Goal: Task Accomplishment & Management: Use online tool/utility

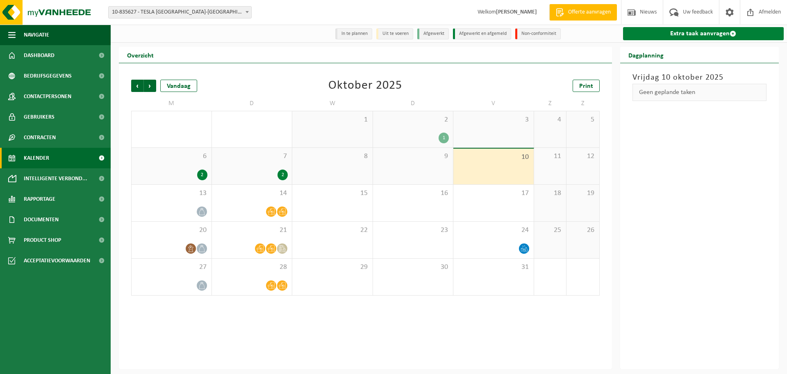
click at [683, 39] on link "Extra taak aanvragen" at bounding box center [703, 33] width 161 height 13
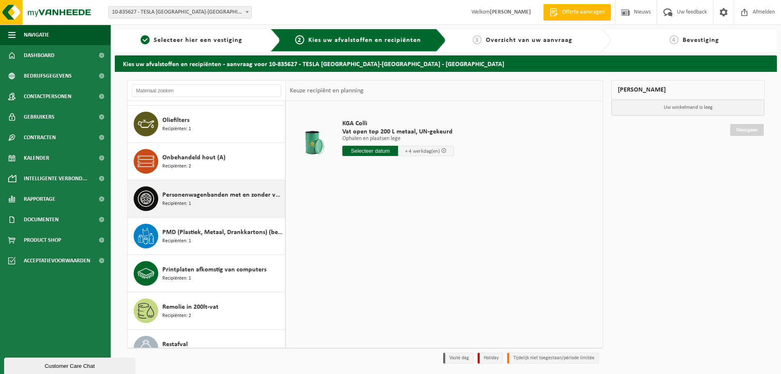
click at [216, 200] on div "Personenwagenbanden met en zonder velg Recipiënten: 1" at bounding box center [222, 198] width 121 height 25
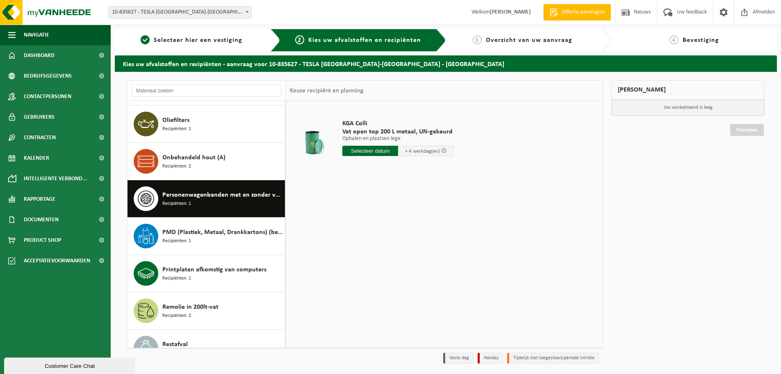
scroll to position [858, 0]
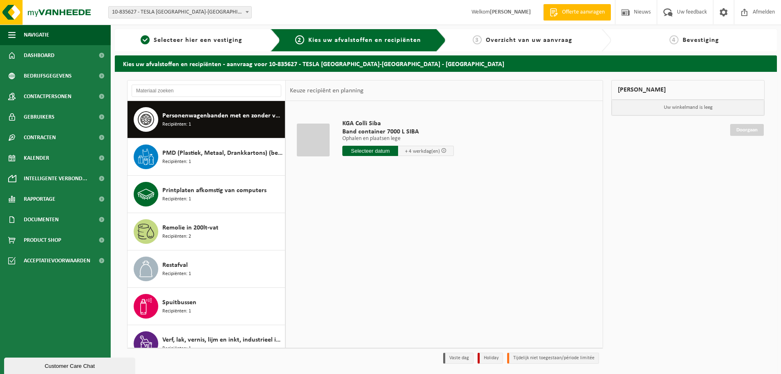
click at [368, 152] on input "text" at bounding box center [370, 151] width 56 height 10
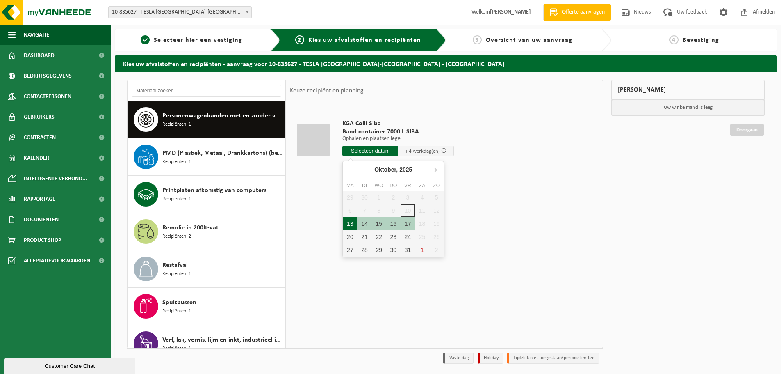
click at [353, 220] on div "13" at bounding box center [350, 223] width 14 height 13
type input "Van 2025-10-13"
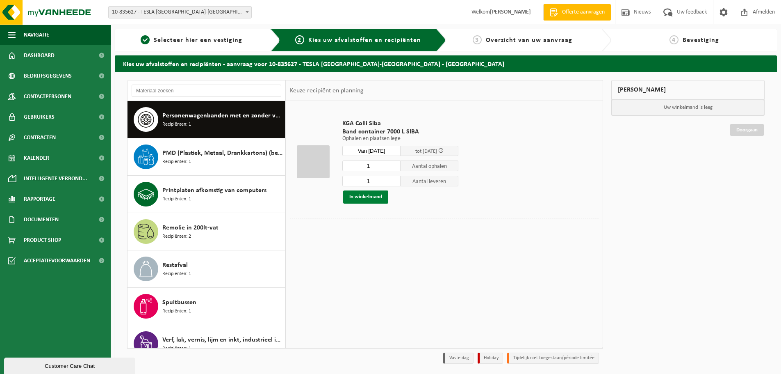
click at [376, 199] on button "In winkelmand" at bounding box center [365, 196] width 45 height 13
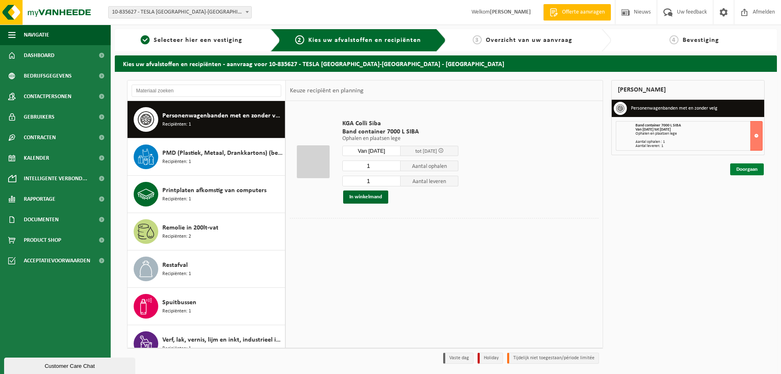
click at [747, 169] on link "Doorgaan" at bounding box center [747, 169] width 34 height 12
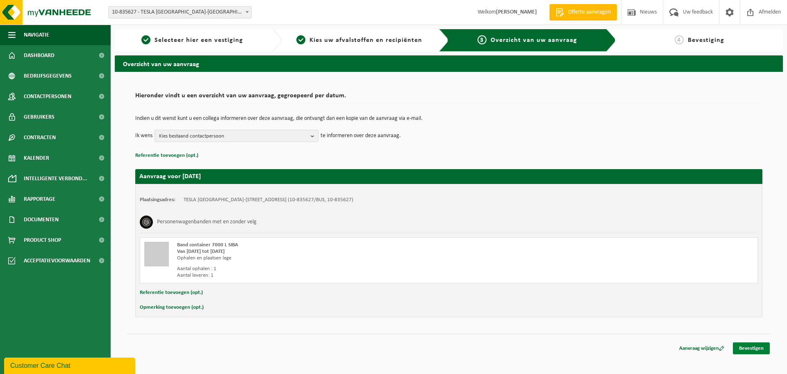
click at [738, 349] on link "Bevestigen" at bounding box center [751, 348] width 37 height 12
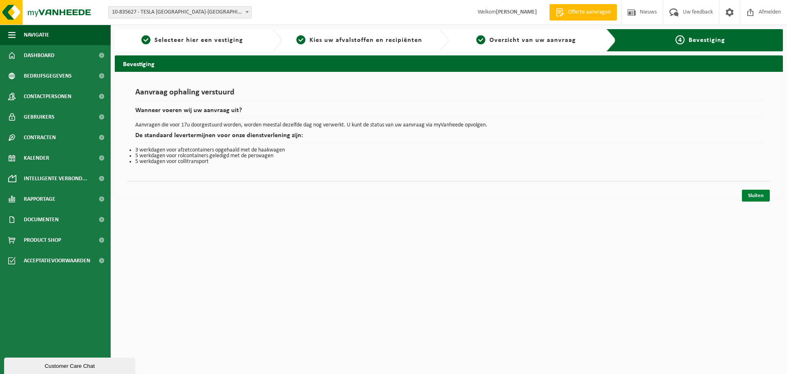
click at [758, 192] on link "Sluiten" at bounding box center [756, 195] width 28 height 12
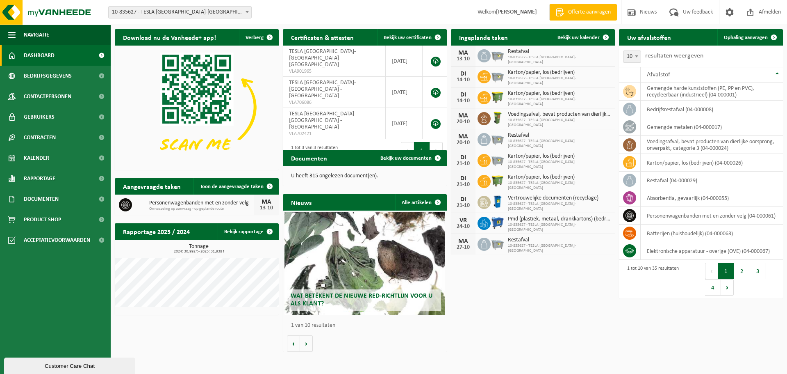
click at [535, 292] on div "Download nu de Vanheede+ app! Verberg Certificaten & attesten Bekijk uw certifi…" at bounding box center [449, 190] width 672 height 330
click at [578, 40] on span "Bekijk uw kalender" at bounding box center [579, 37] width 42 height 5
